Goal: Check status: Check status

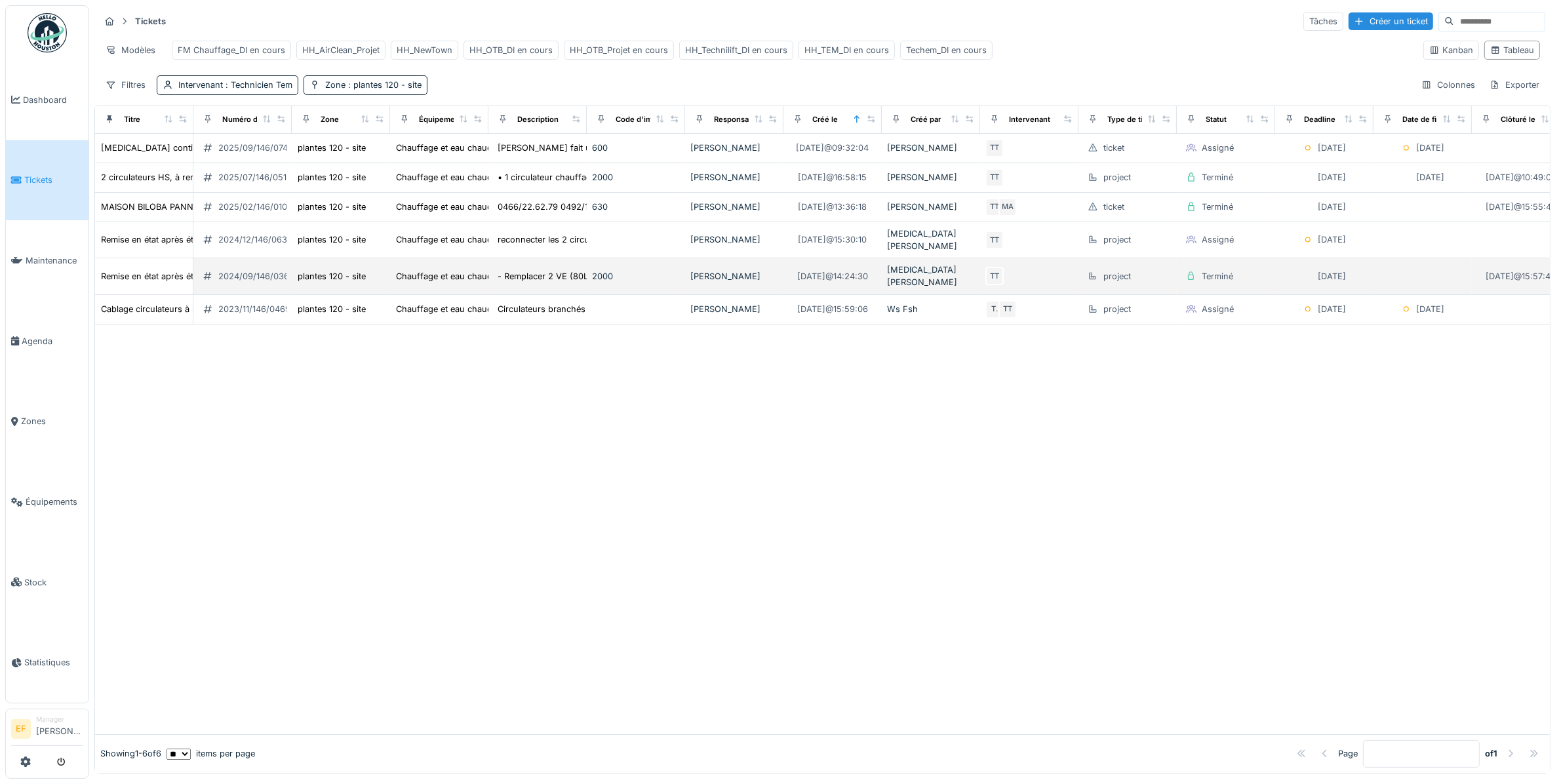
click at [243, 277] on div "2024/09/146/03641" at bounding box center [258, 276] width 79 height 12
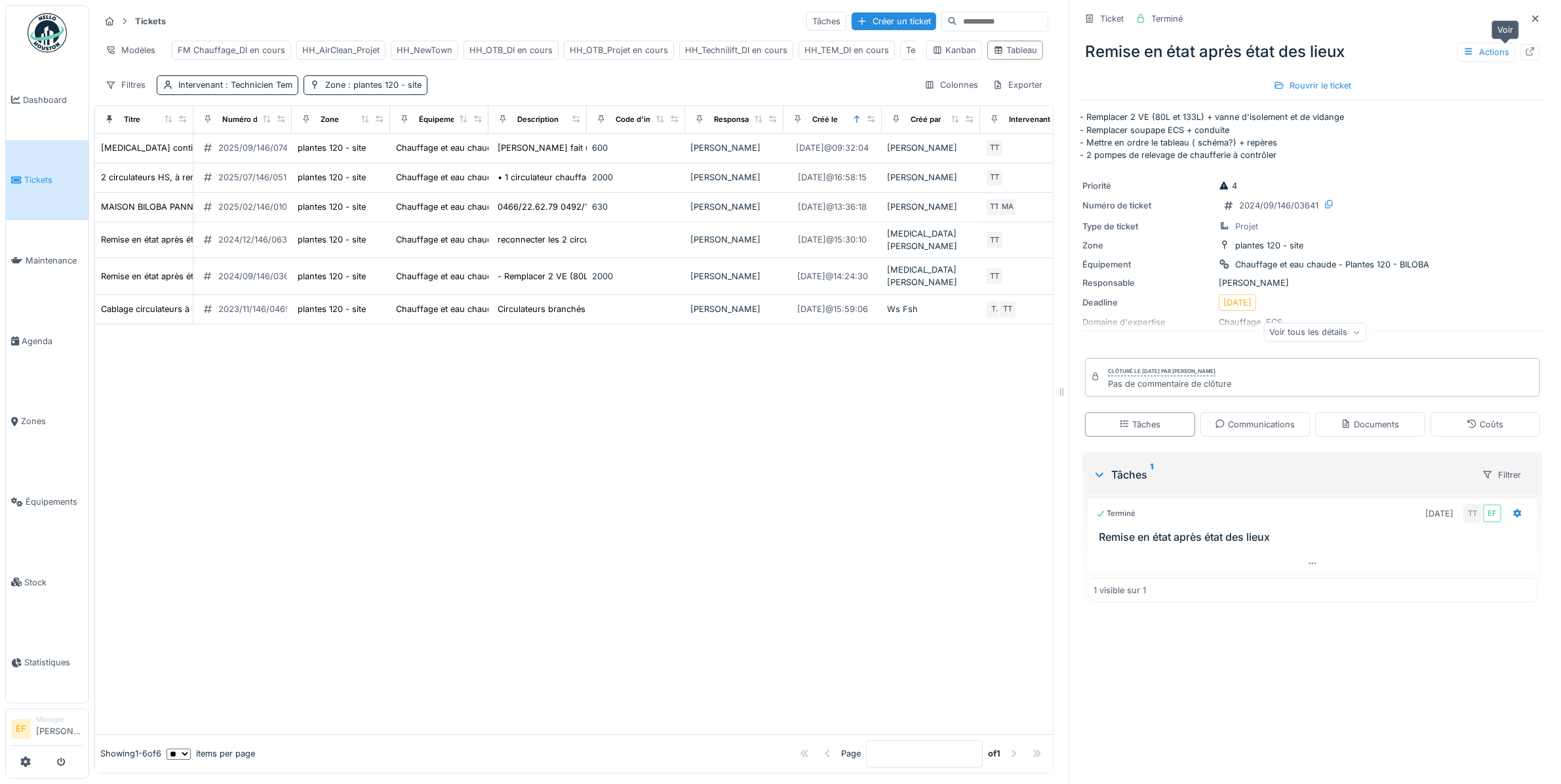
click at [1525, 50] on icon at bounding box center [1531, 51] width 11 height 9
click at [245, 213] on div "2025/02/146/01049" at bounding box center [258, 206] width 79 height 12
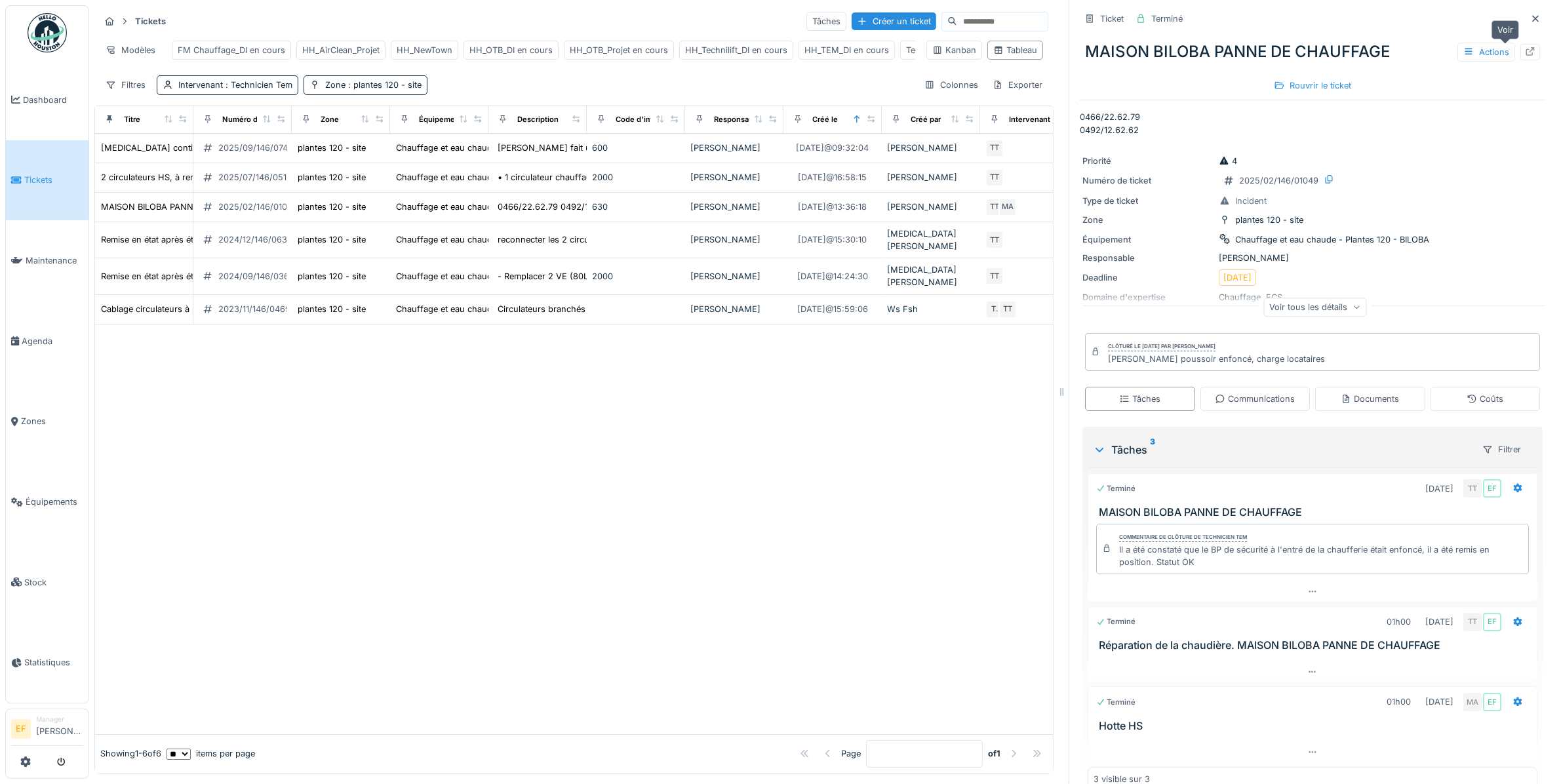
click at [1525, 51] on icon at bounding box center [1531, 51] width 11 height 9
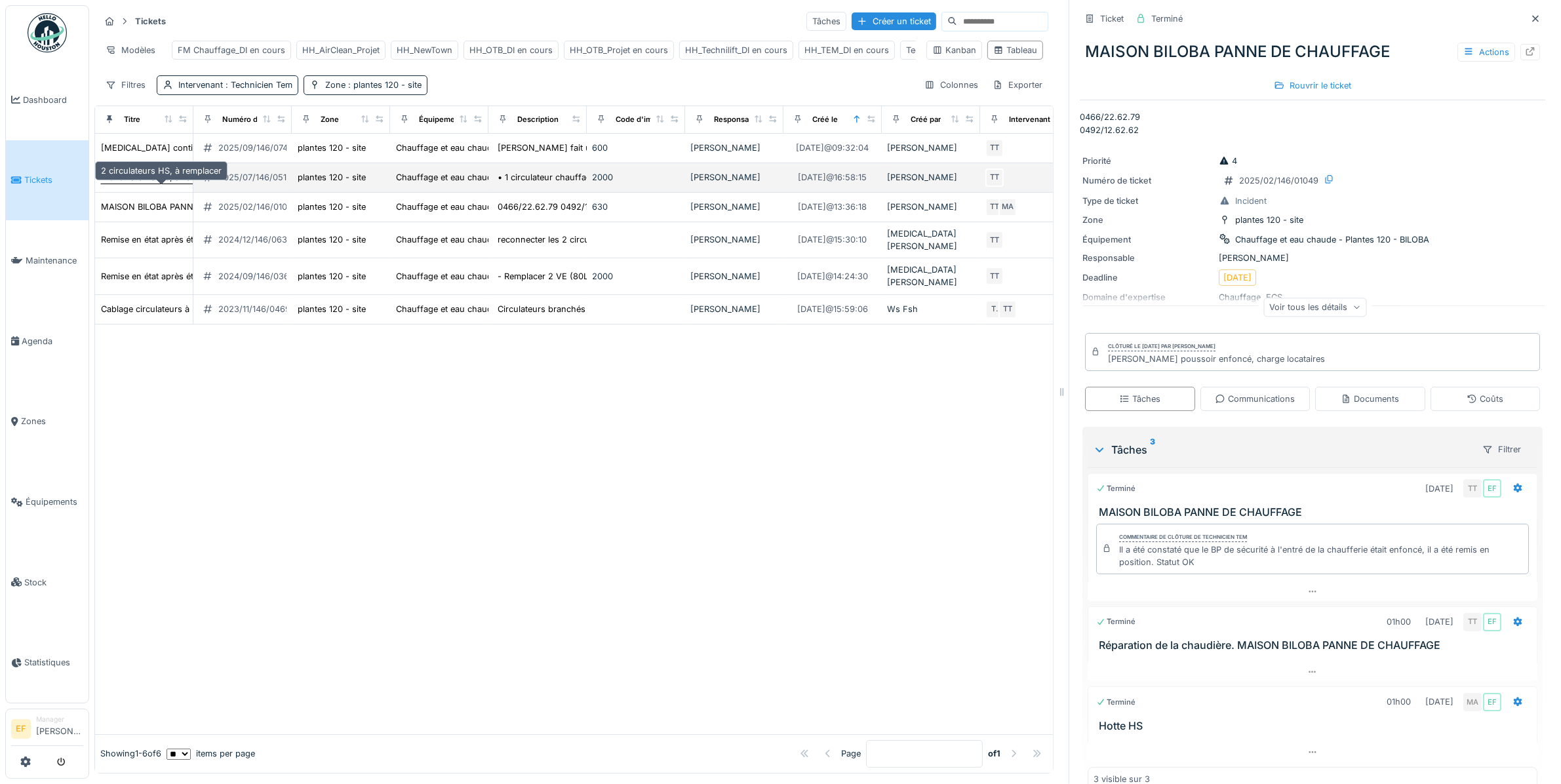
click at [144, 183] on div "2 circulateurs HS, à remplacer" at bounding box center [161, 177] width 120 height 12
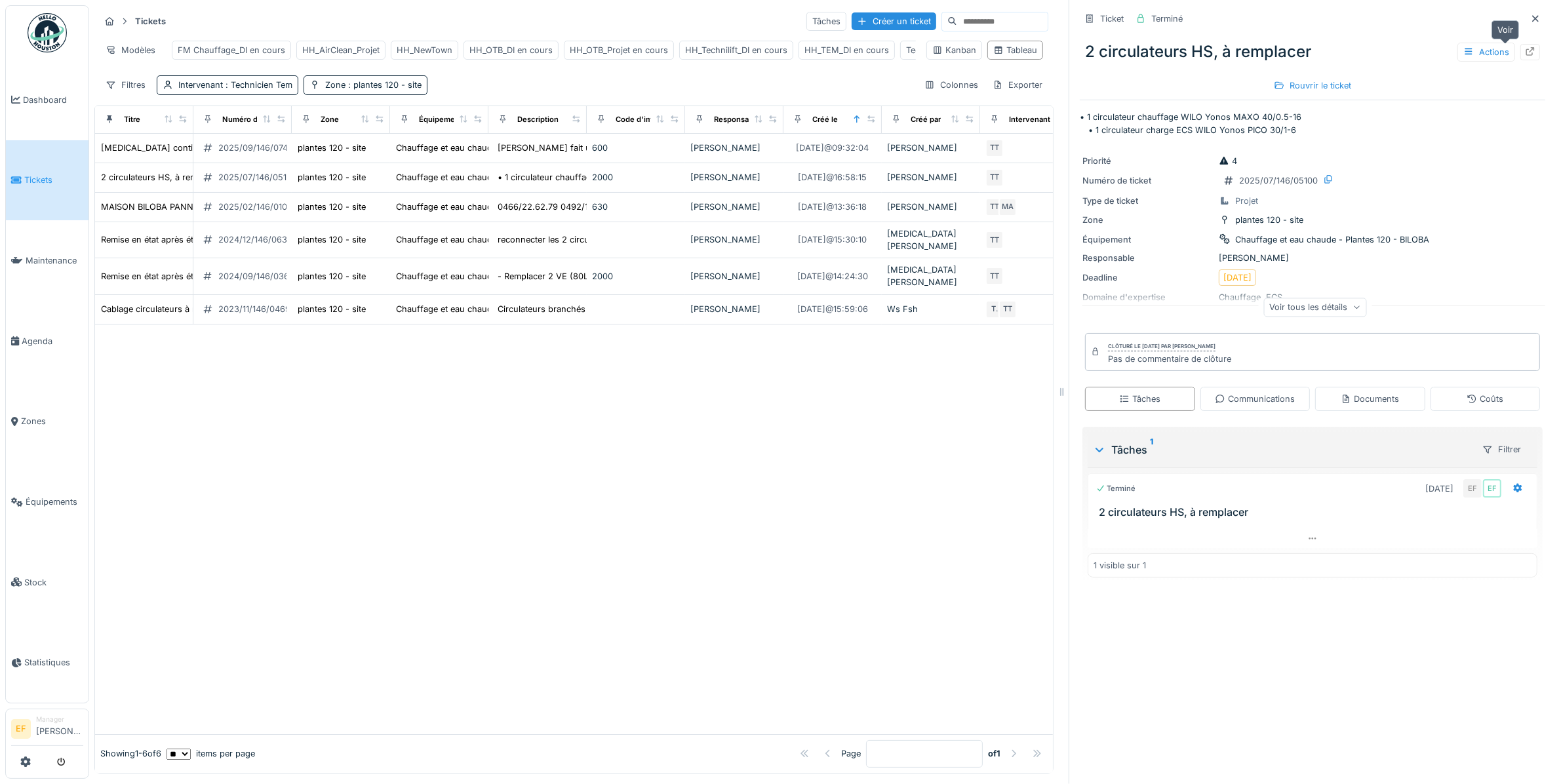
click at [1526, 48] on icon at bounding box center [1530, 51] width 9 height 9
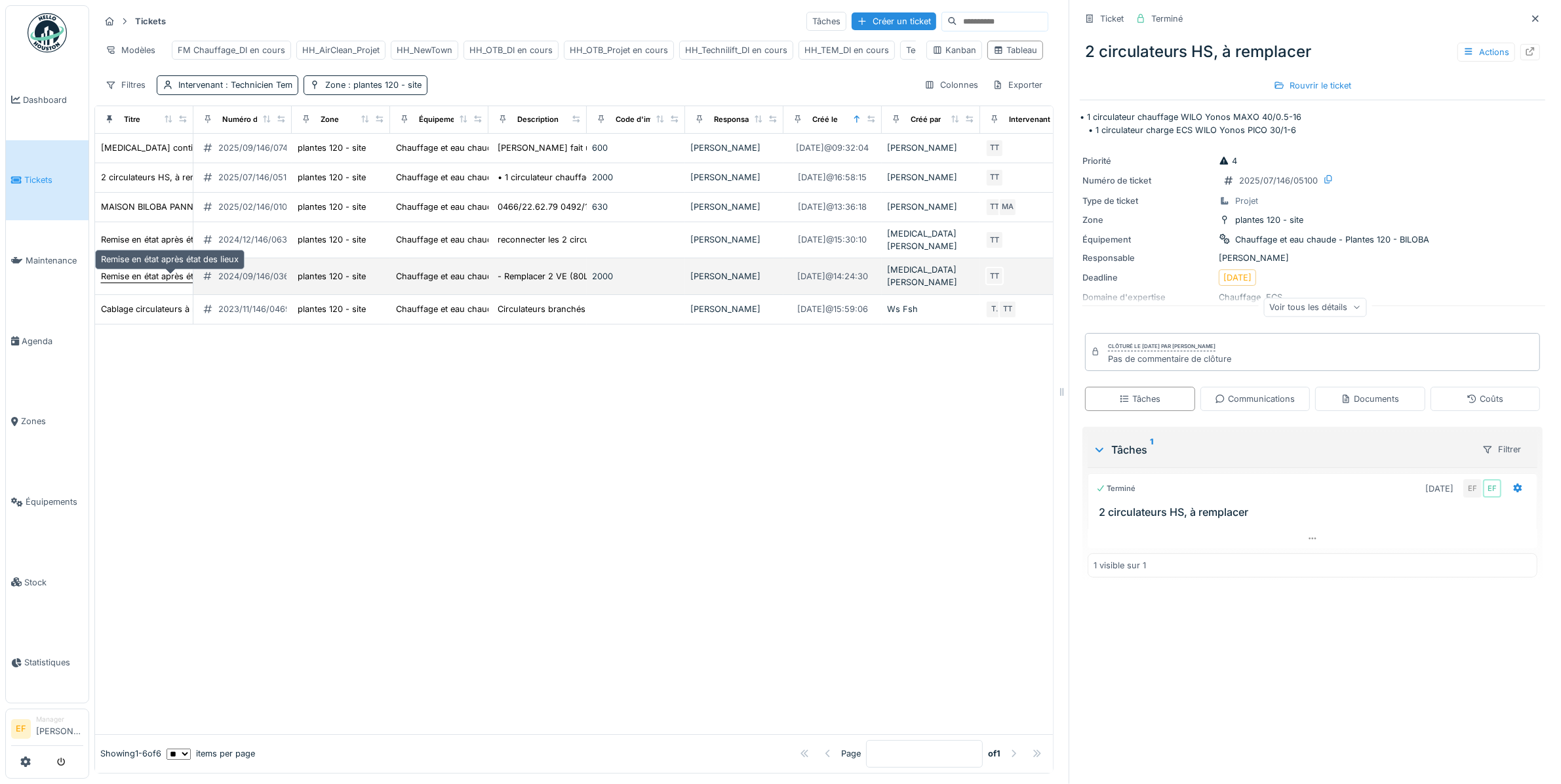
click at [145, 279] on div "Remise en état après état des lieux" at bounding box center [169, 276] width 137 height 12
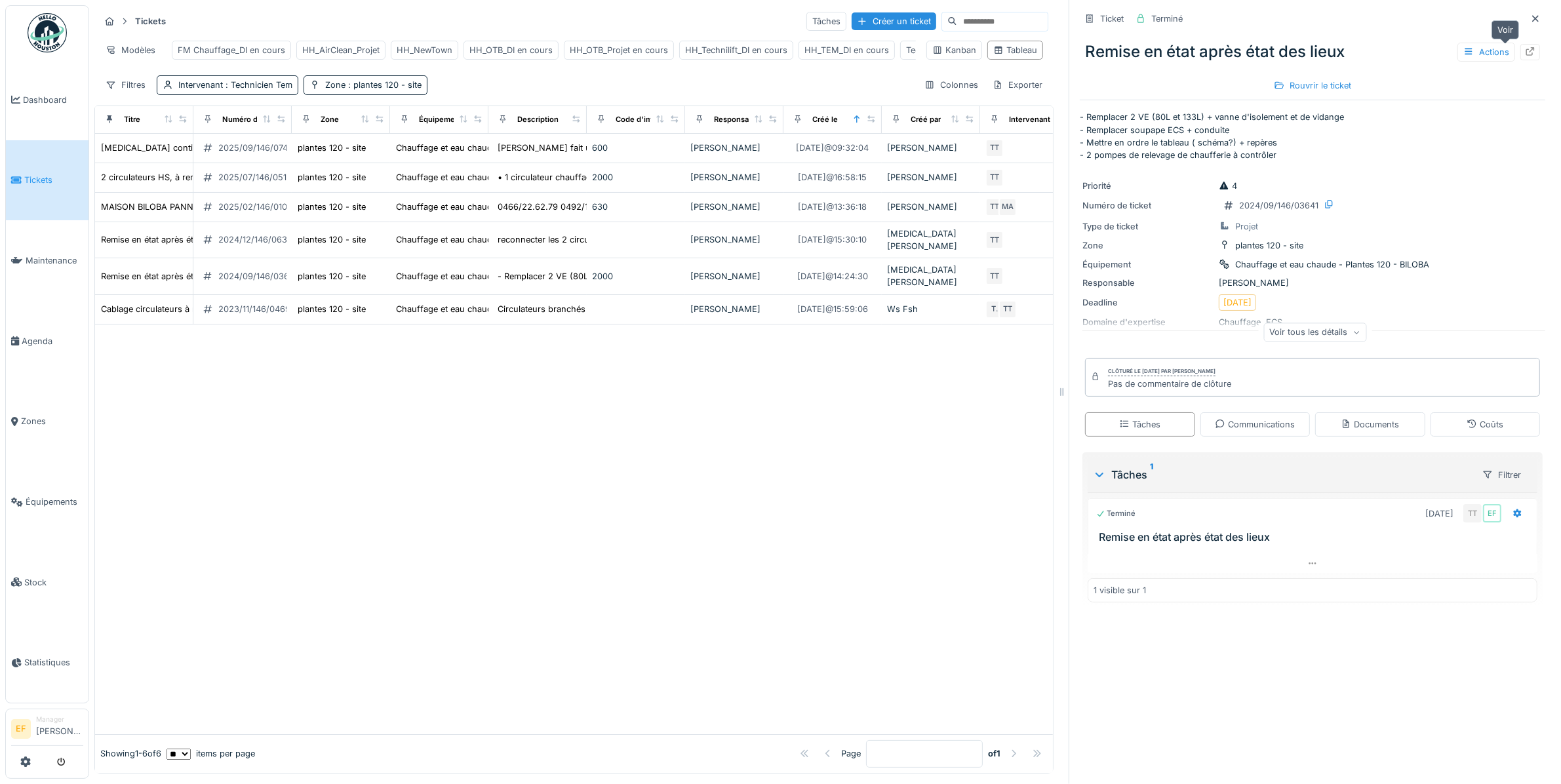
click at [1525, 50] on icon at bounding box center [1531, 51] width 11 height 9
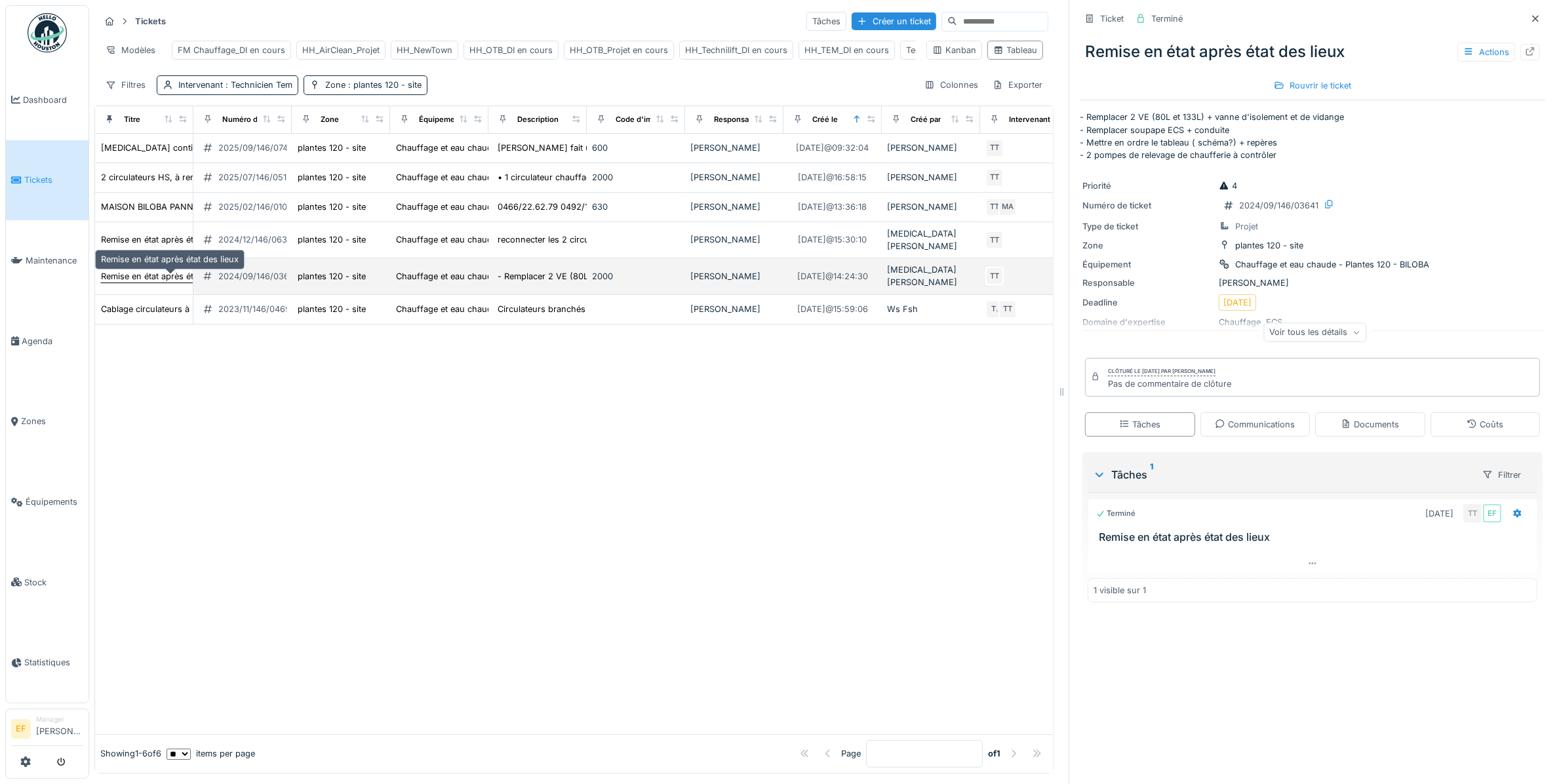
click at [158, 283] on div "Remise en état après état des lieux" at bounding box center [169, 276] width 137 height 12
click at [251, 279] on div "2024/09/146/03641" at bounding box center [258, 276] width 79 height 12
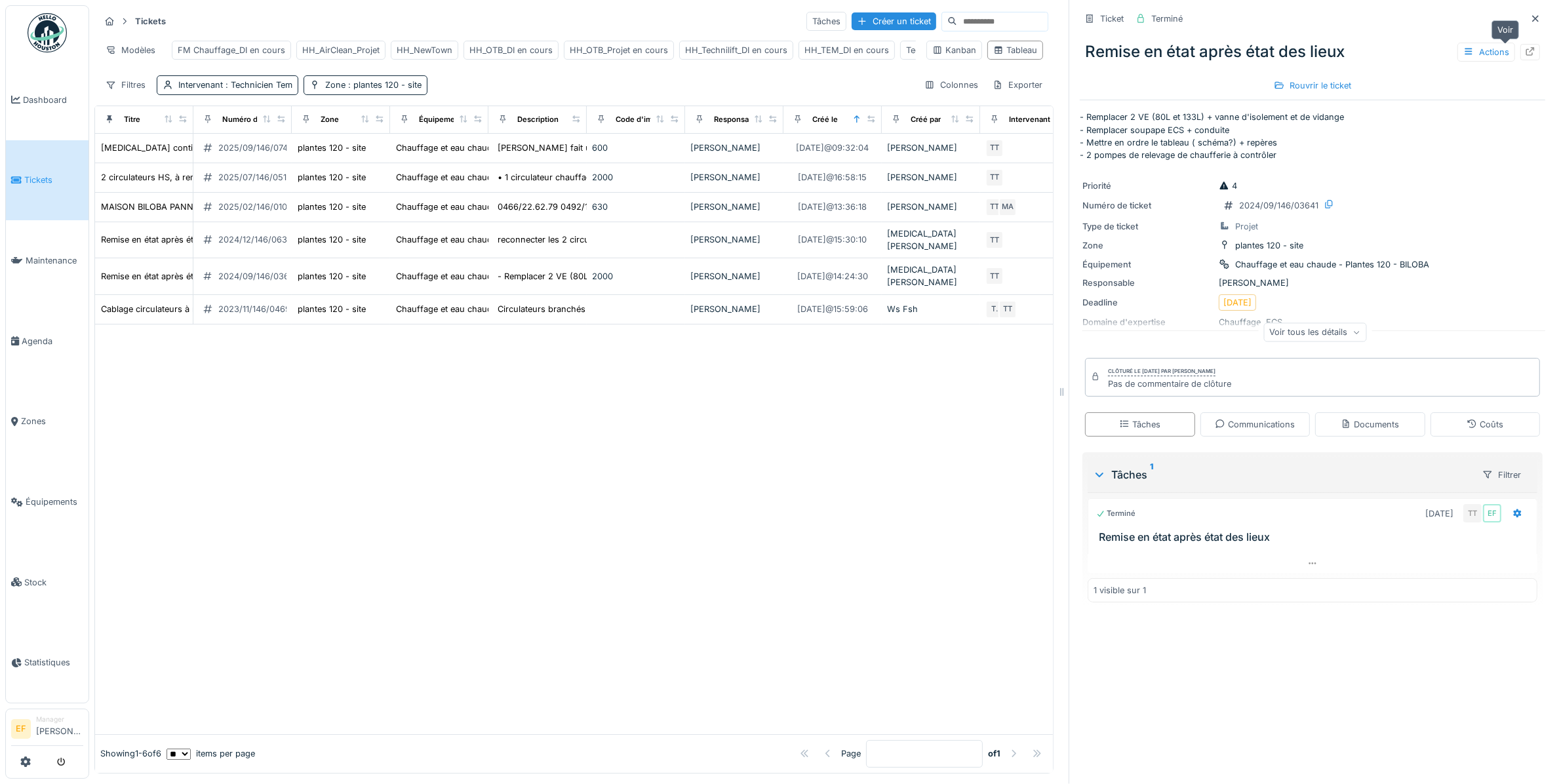
click at [1525, 47] on icon at bounding box center [1531, 51] width 11 height 9
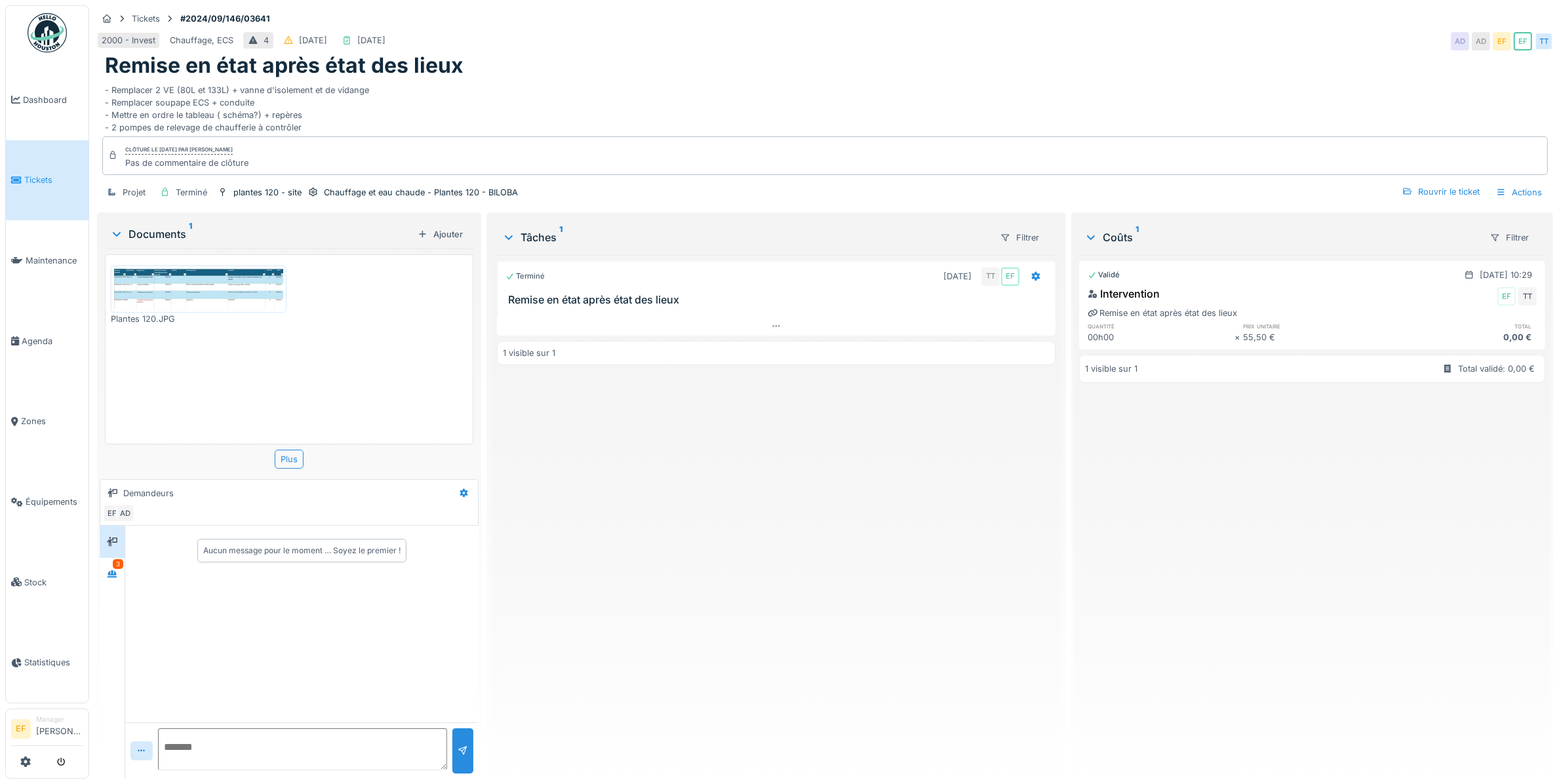
click at [512, 90] on div "- Remplacer 2 VE (80L et 133L) + vanne d'isolement et de vidange - Remplacer so…" at bounding box center [825, 106] width 1441 height 56
click at [569, 81] on div "- Remplacer 2 VE (80L et 133L) + vanne d'isolement et de vidange - Remplacer so…" at bounding box center [825, 106] width 1441 height 56
